Goal: Check status

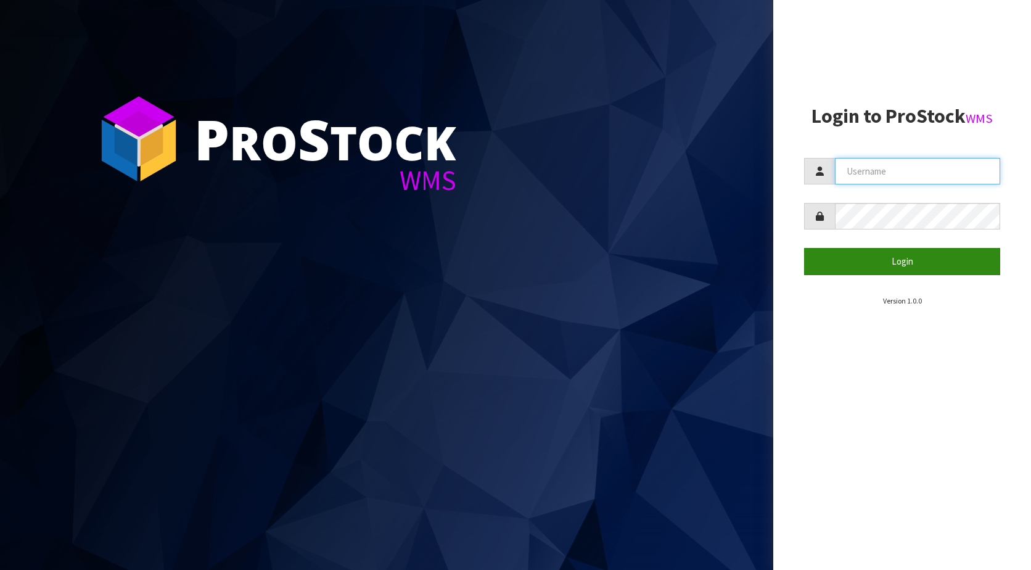
type input "KitchenAid"
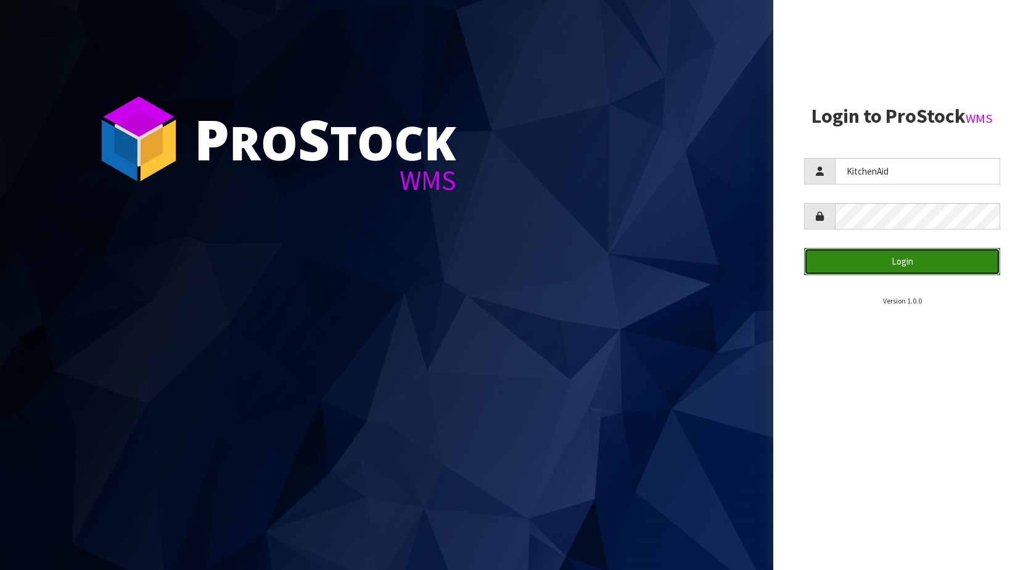
click at [909, 256] on button "Login" at bounding box center [902, 261] width 196 height 27
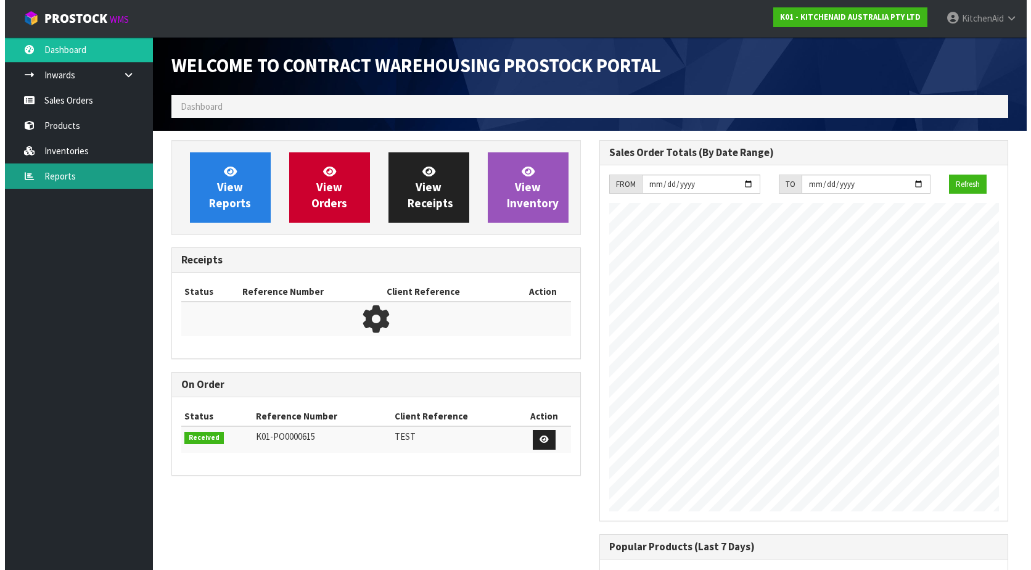
scroll to position [684, 427]
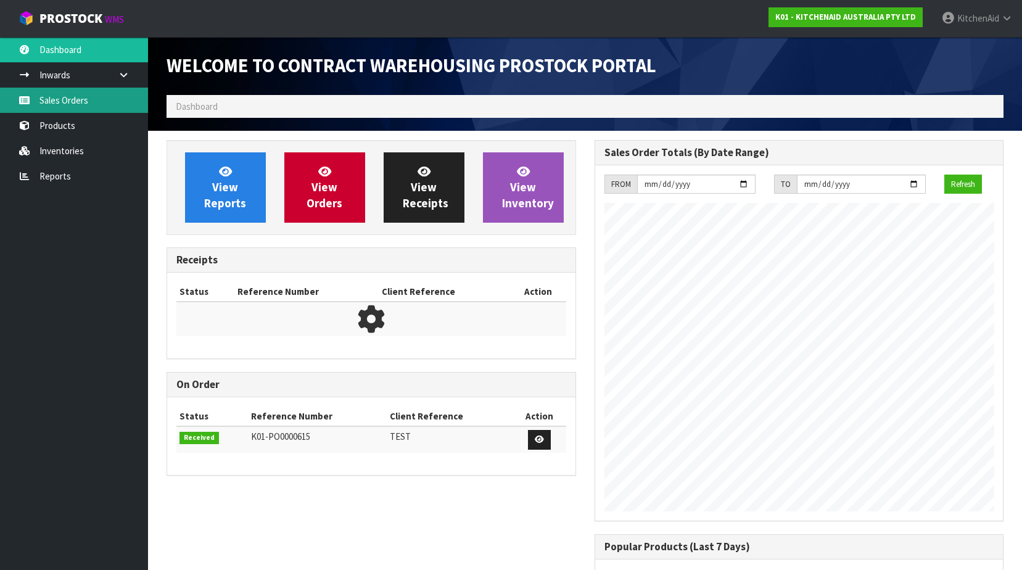
click at [65, 95] on link "Sales Orders" at bounding box center [74, 100] width 148 height 25
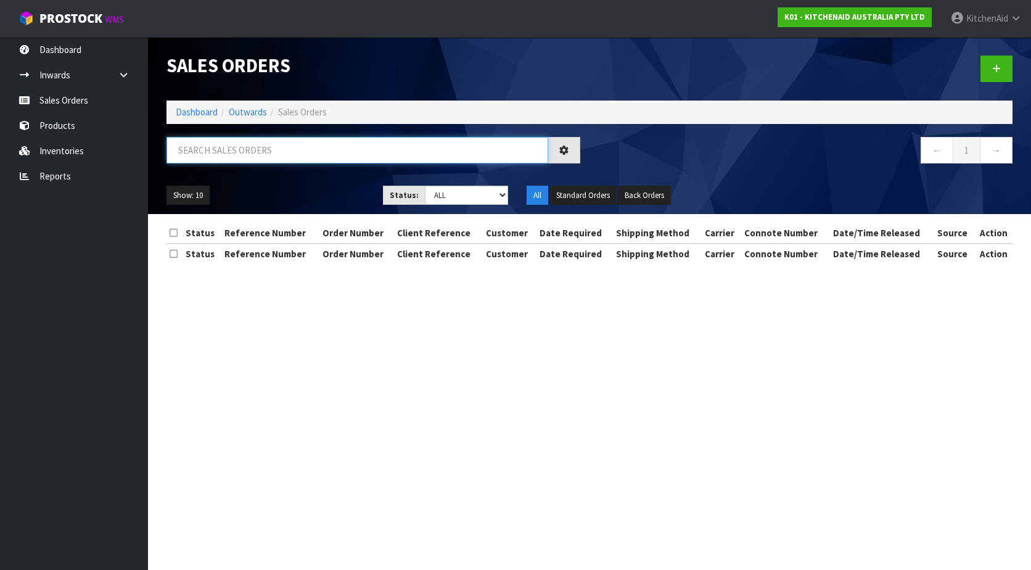
click at [199, 147] on input "text" at bounding box center [357, 150] width 382 height 27
paste input "63886449508715"
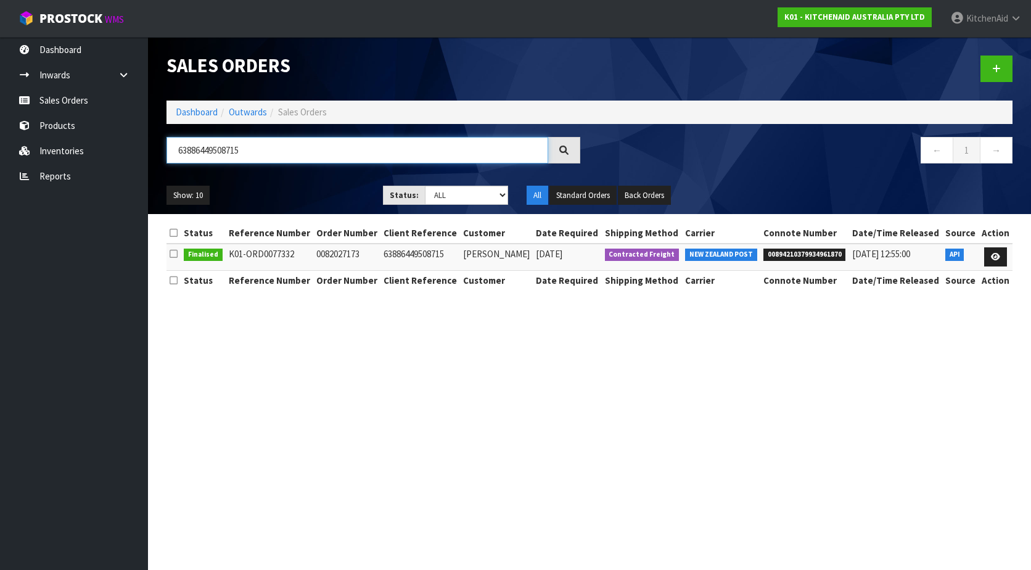
type input "63886449508715"
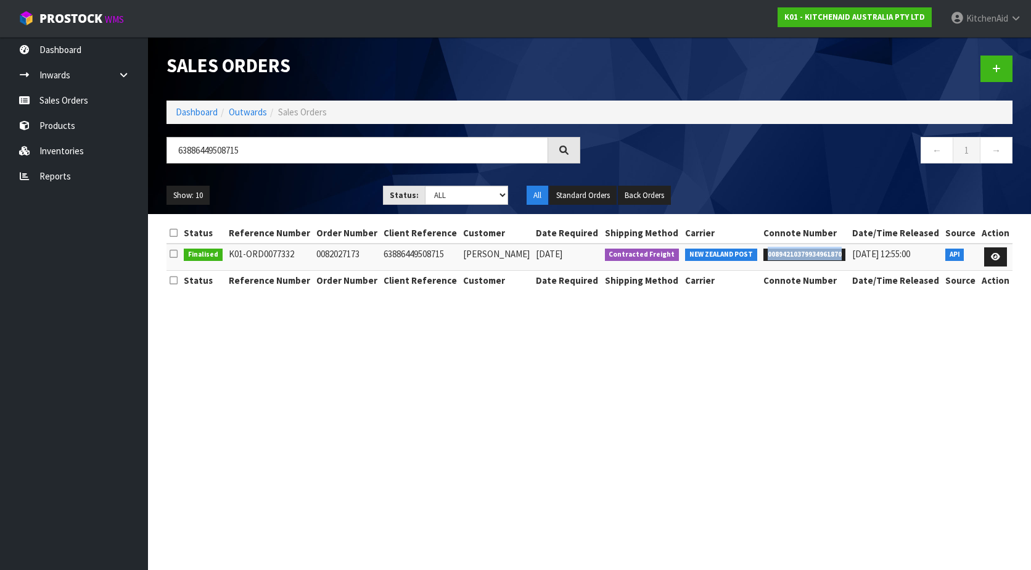
drag, startPoint x: 765, startPoint y: 255, endPoint x: 839, endPoint y: 256, distance: 74.0
click at [839, 256] on span "00894210379934961870" at bounding box center [804, 254] width 83 height 12
copy span "00894210379934961870"
